Goal: Use online tool/utility: Utilize a website feature to perform a specific function

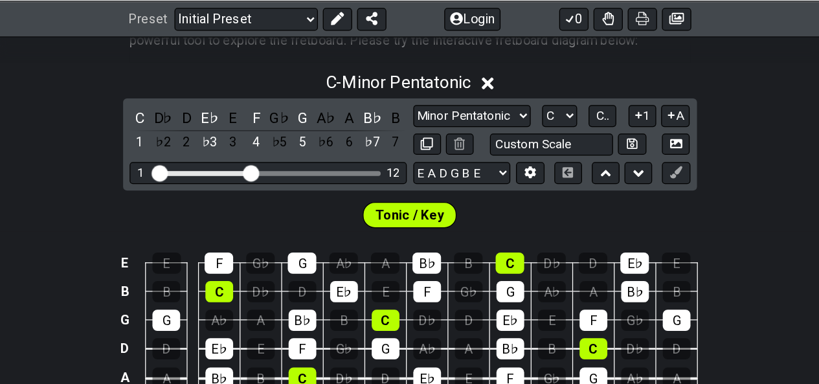
scroll to position [279, 0]
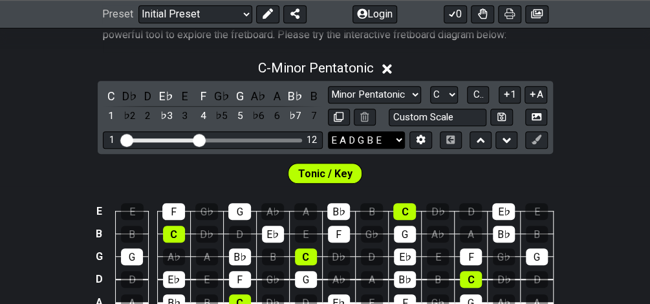
click at [401, 135] on select "E A D G B E E A D G B E E A D G B E B E A D F♯ B A D G C E A D A D G B E E♭ A♭ …" at bounding box center [366, 139] width 77 height 17
click at [328, 131] on select "E A D G B E E A D G B E E A D G B E B E A D F♯ B A D G C E A D A D G B E E♭ A♭ …" at bounding box center [366, 139] width 77 height 17
click at [413, 139] on button at bounding box center [421, 139] width 22 height 17
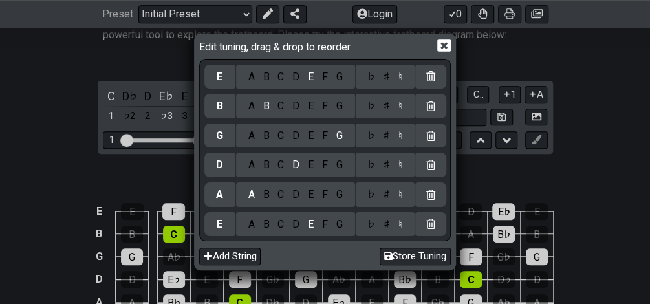
click at [327, 225] on div "F" at bounding box center [325, 224] width 14 height 14
click at [386, 228] on div "♯" at bounding box center [387, 224] width 16 height 14
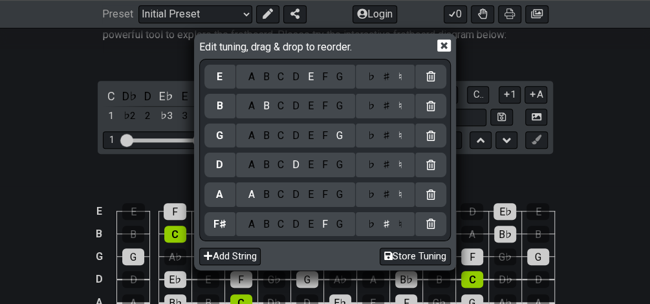
click at [278, 197] on div "C" at bounding box center [281, 195] width 15 height 14
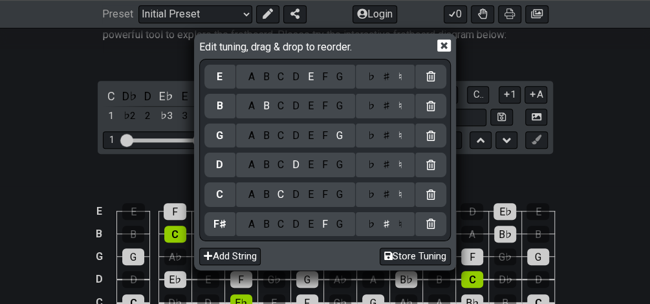
click at [389, 209] on div "C A B C D E F G ♭ ♯ ♮" at bounding box center [325, 195] width 242 height 30
click at [389, 203] on div "♭ ♯ ♮" at bounding box center [385, 194] width 59 height 25
click at [387, 203] on div "♭ ♯ ♮" at bounding box center [385, 194] width 59 height 25
click at [387, 195] on div "♯" at bounding box center [387, 195] width 16 height 14
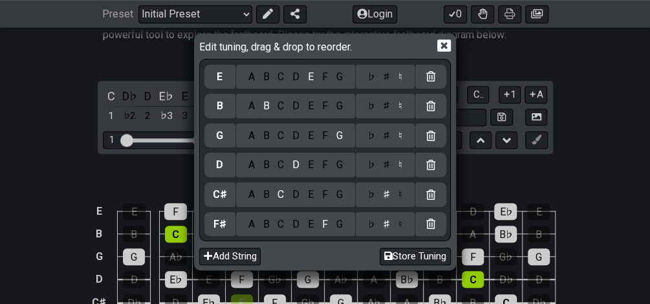
click at [321, 168] on div "F" at bounding box center [325, 165] width 14 height 14
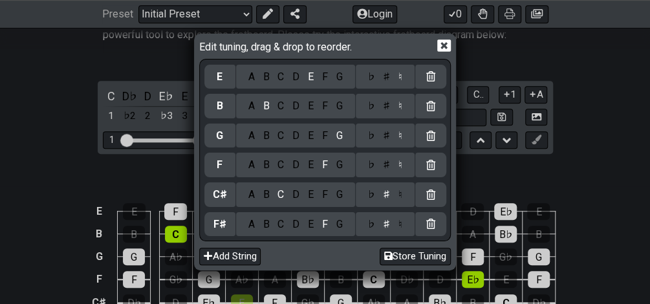
click at [384, 166] on div "♯" at bounding box center [387, 165] width 16 height 14
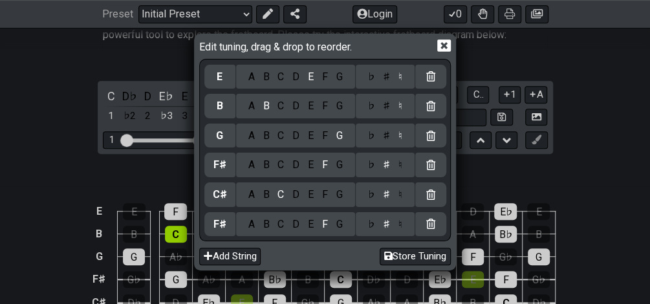
click at [269, 140] on div "B" at bounding box center [266, 136] width 15 height 14
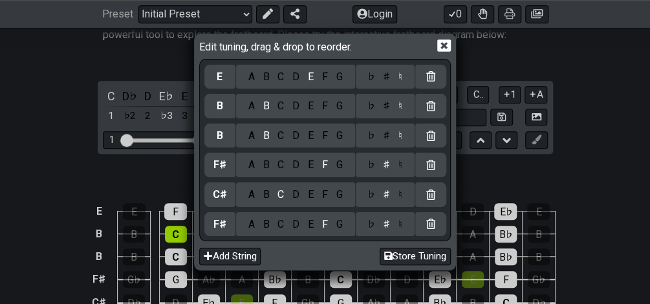
click at [292, 103] on div "D" at bounding box center [297, 106] width 16 height 14
click at [392, 118] on div "D A B C D E F G ♭ ♯ ♮" at bounding box center [325, 106] width 242 height 30
click at [387, 112] on div "♯" at bounding box center [387, 106] width 16 height 14
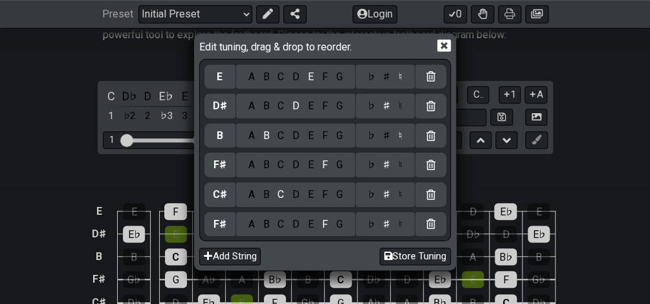
click at [338, 78] on div "G" at bounding box center [339, 77] width 15 height 14
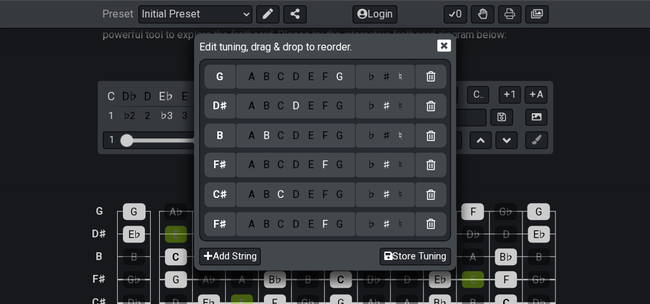
click at [382, 78] on div "♯" at bounding box center [387, 77] width 16 height 14
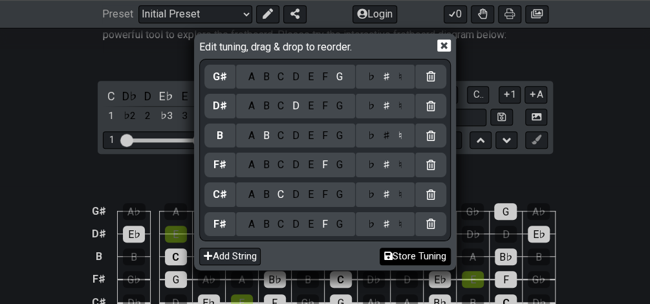
click at [430, 254] on button "Store Tuning" at bounding box center [415, 256] width 71 height 17
select select "F# C# F# B D# G#"
click at [443, 45] on icon at bounding box center [444, 46] width 14 height 14
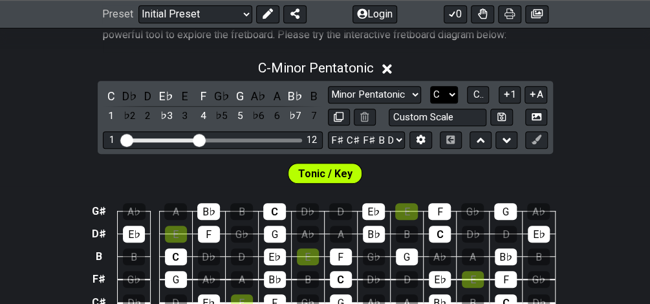
click at [432, 94] on select "A♭ A A♯ B♭ B C C♯ D♭ D D♯ E♭ E F F♯ G♭ G G♯" at bounding box center [444, 94] width 28 height 17
select select "F#"
click at [430, 86] on select "A♭ A A♯ B♭ B C C♯ D♭ D D♯ E♭ E F F♯ G♭ G G♯" at bounding box center [444, 94] width 28 height 17
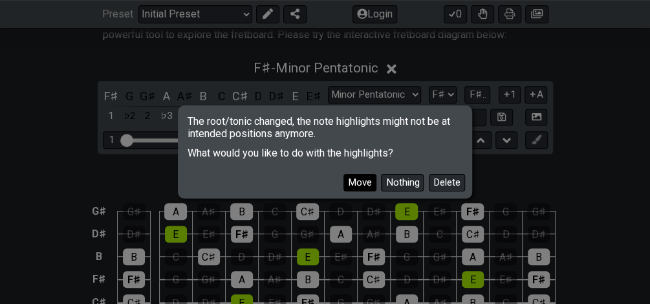
click at [375, 183] on button "Move" at bounding box center [360, 182] width 33 height 17
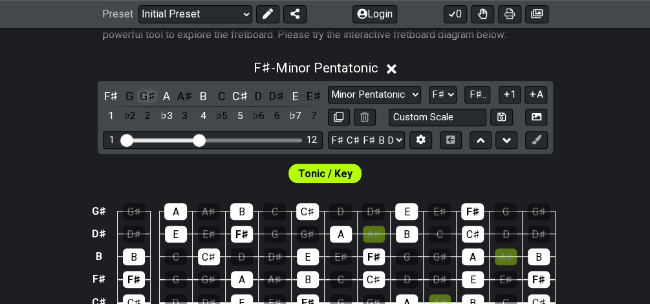
click at [154, 94] on div "G♯" at bounding box center [148, 95] width 17 height 17
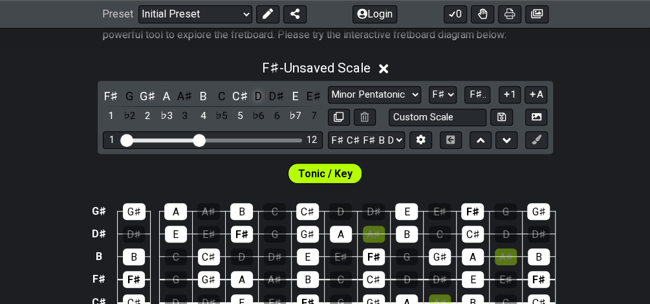
click at [259, 91] on div "D" at bounding box center [258, 95] width 17 height 17
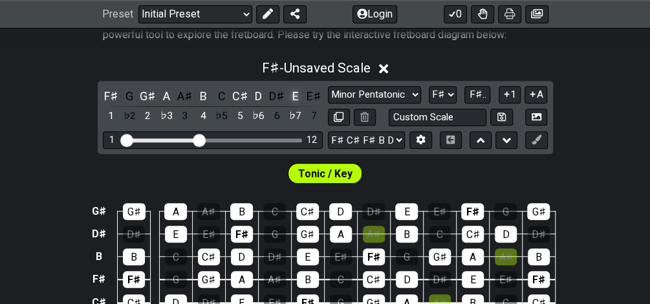
click at [296, 98] on div "E" at bounding box center [295, 95] width 17 height 17
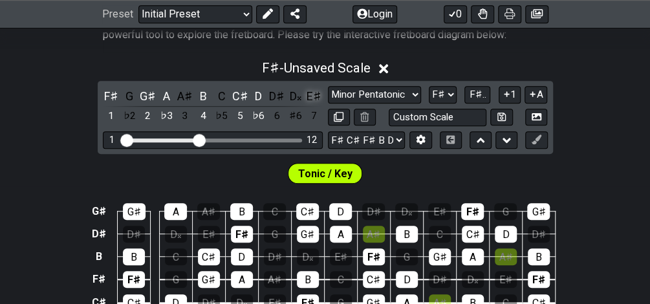
click at [309, 95] on div "E♯" at bounding box center [313, 95] width 17 height 17
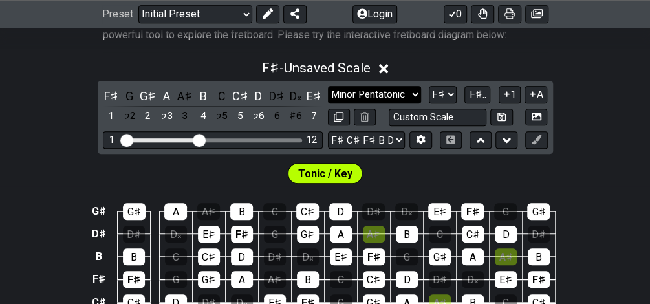
click at [363, 89] on select "Minor Pentatonic Click to edit Minor Pentatonic Major Pentatonic Minor Blues Ma…" at bounding box center [374, 94] width 93 height 17
select select "Click to edit"
click at [328, 86] on select "Minor Pentatonic Click to edit Minor Pentatonic Major Pentatonic Minor Blues Ma…" at bounding box center [374, 94] width 93 height 17
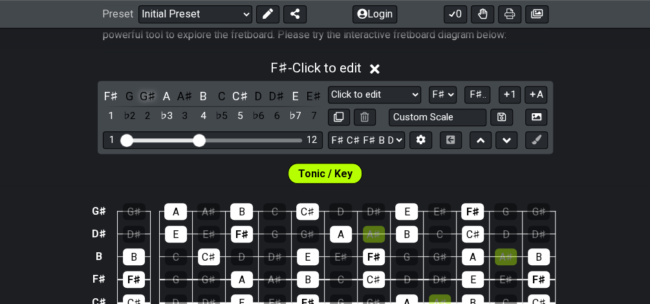
click at [144, 94] on div "G♯" at bounding box center [148, 95] width 17 height 17
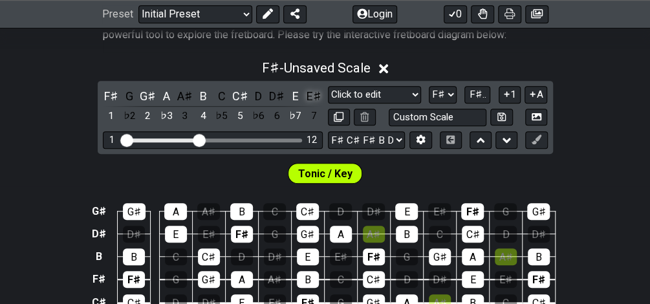
click at [312, 91] on div "E♯" at bounding box center [313, 95] width 17 height 17
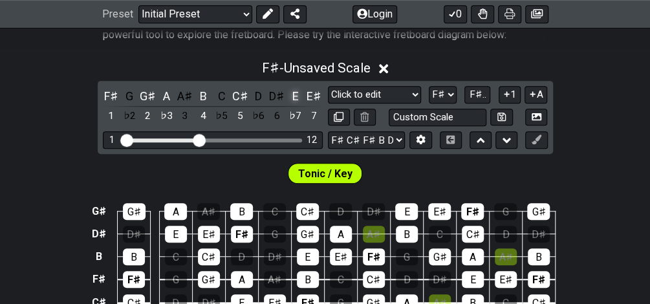
click at [296, 96] on div "E" at bounding box center [295, 95] width 17 height 17
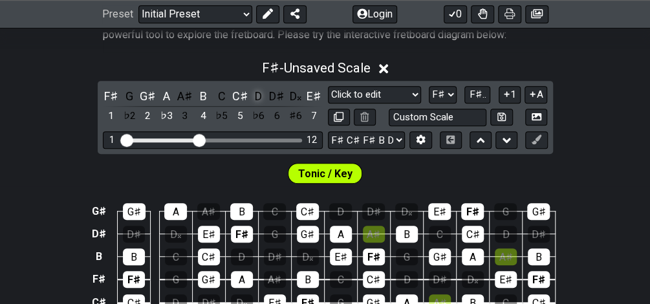
click at [260, 94] on div "D" at bounding box center [258, 95] width 17 height 17
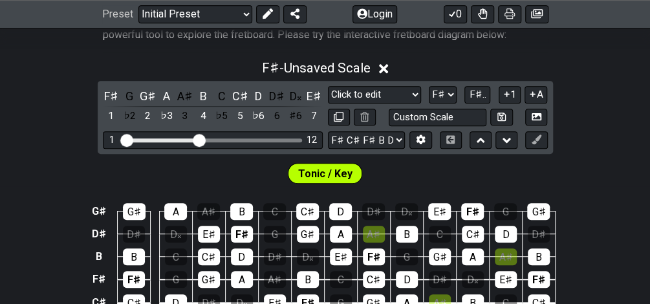
click at [586, 99] on div "F♯ - Unsaved Scale F♯ G G♯ A A♯ B C C♯ D D♯ D𝄪 E♯ 1 ♭2 2 ♭3 3 4 ♭5 5 ♭6 6 ♯6 7 …" at bounding box center [325, 210] width 650 height 316
